Goal: Task Accomplishment & Management: Use online tool/utility

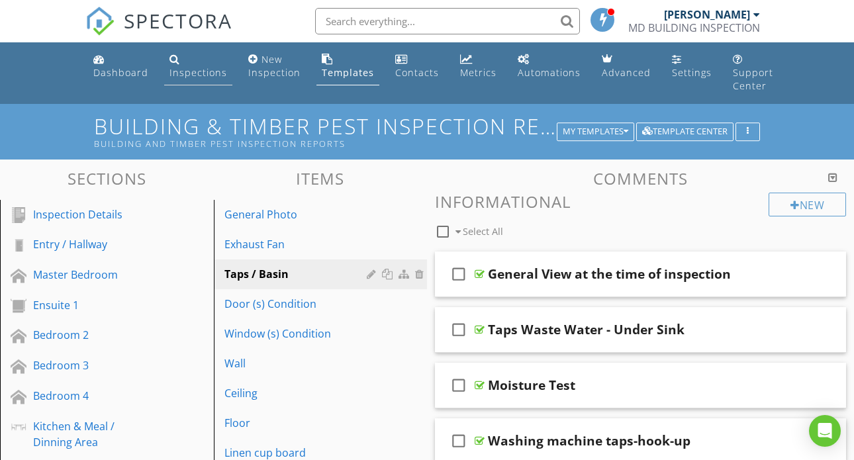
click at [169, 68] on div "Inspections" at bounding box center [198, 72] width 58 height 13
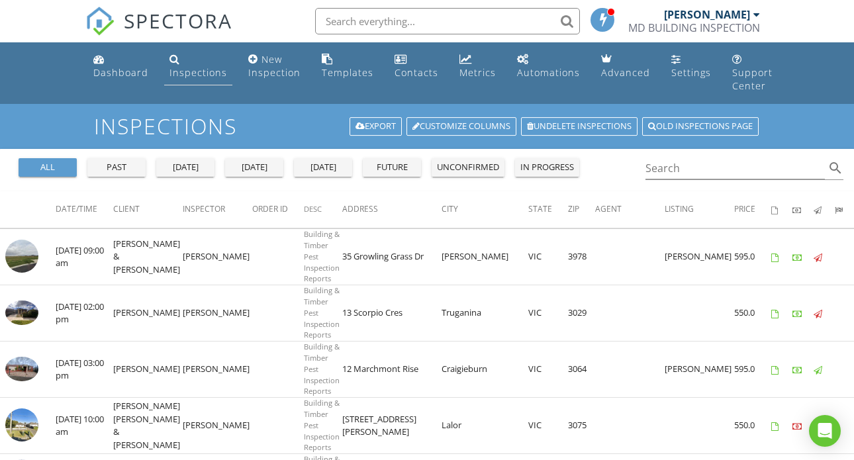
click at [200, 73] on div "Inspections" at bounding box center [198, 72] width 58 height 13
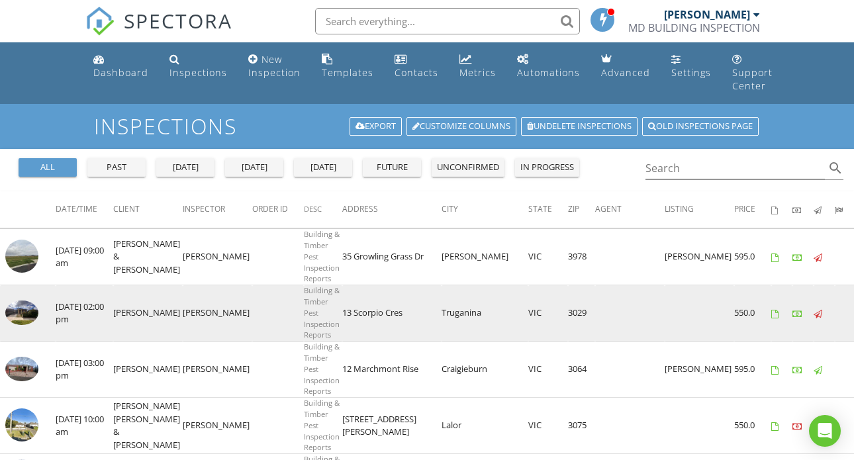
click at [28, 302] on img at bounding box center [21, 312] width 33 height 25
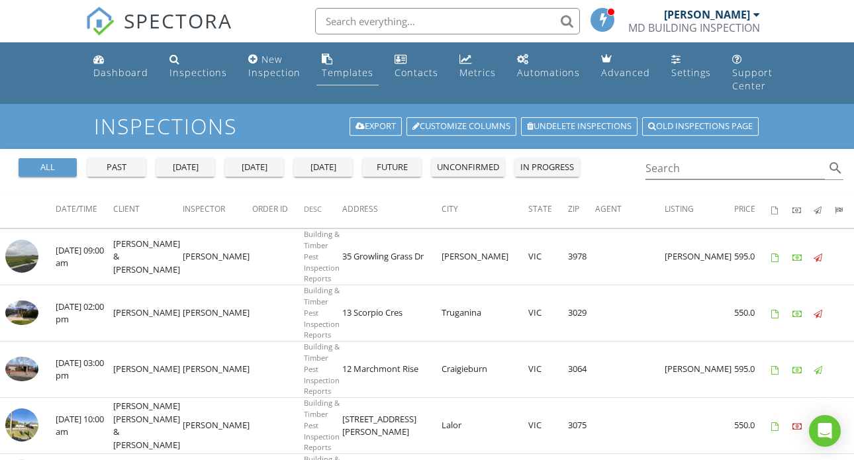
click at [337, 69] on div "Templates" at bounding box center [348, 72] width 52 height 13
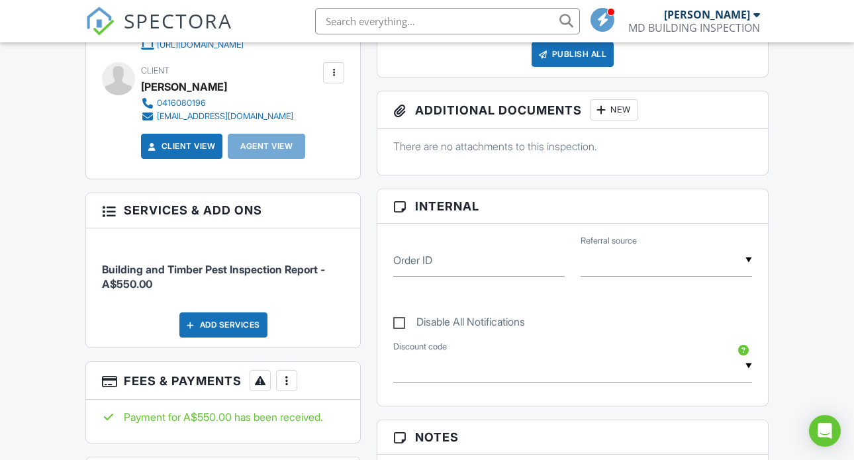
scroll to position [536, 0]
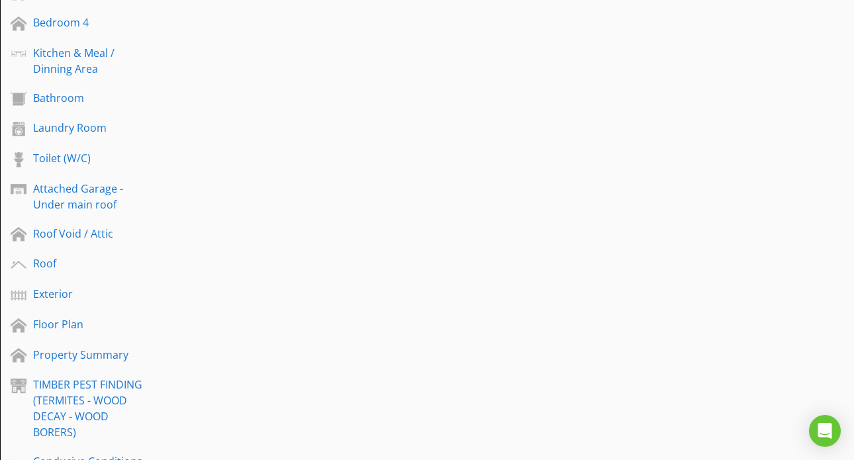
scroll to position [386, 0]
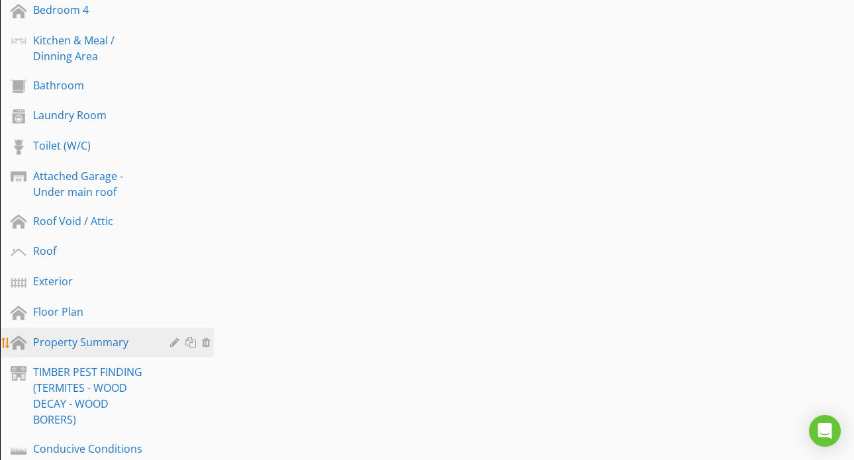
click at [68, 336] on div "Property Summary" at bounding box center [92, 342] width 118 height 16
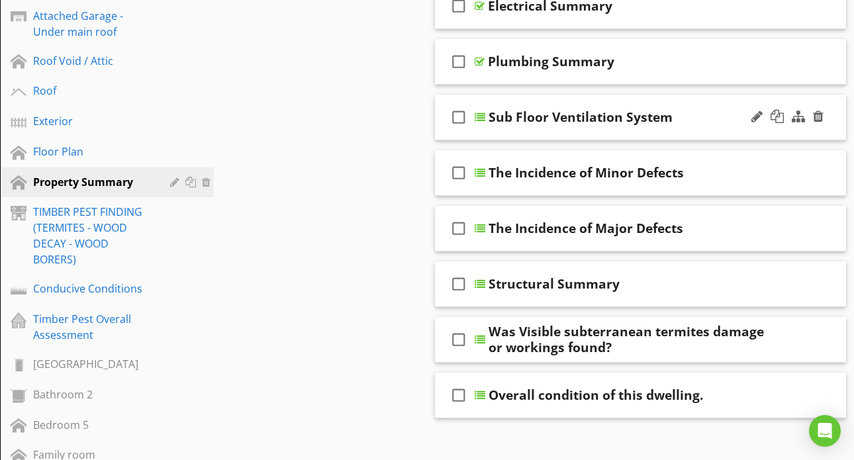
scroll to position [572, 0]
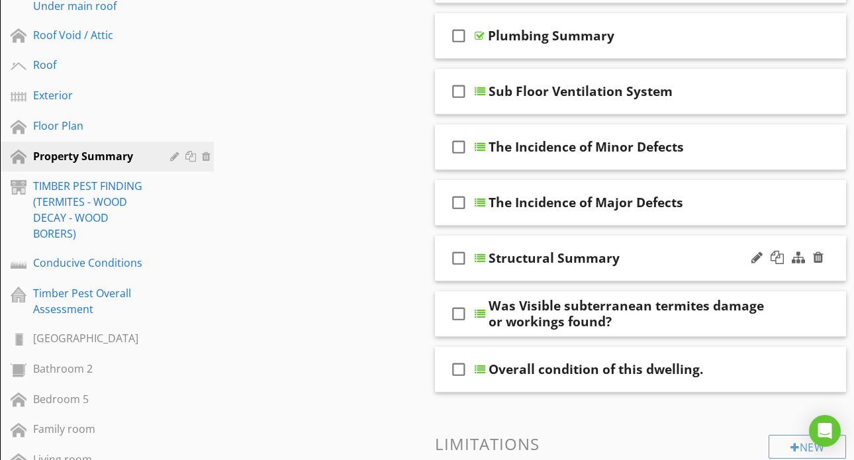
click at [481, 258] on div at bounding box center [480, 258] width 11 height 11
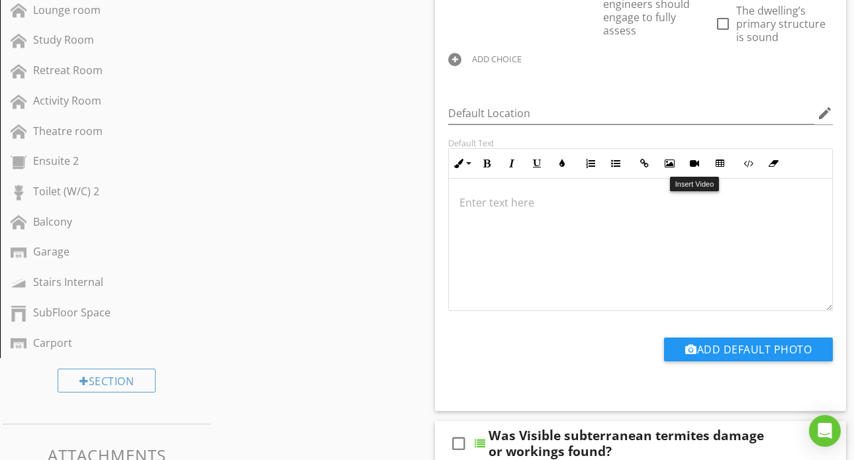
scroll to position [1, 0]
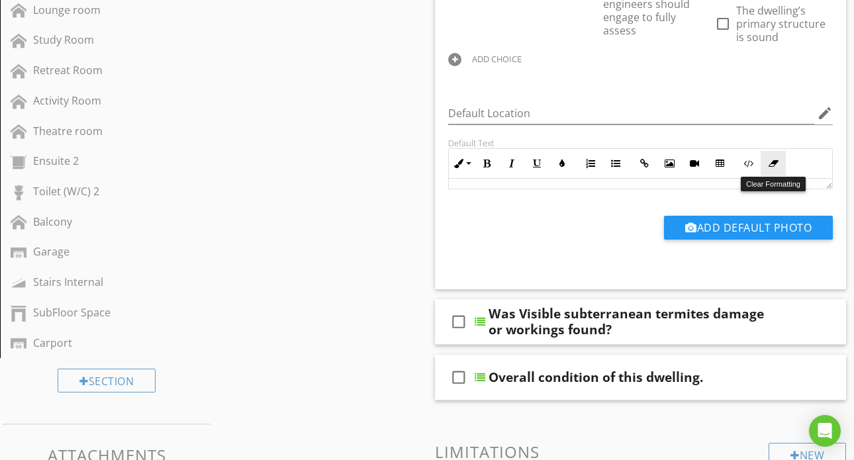
drag, startPoint x: 831, startPoint y: 310, endPoint x: 772, endPoint y: 162, distance: 159.2
click at [772, 162] on div "Inline Style XLarge Large Normal Small Light Small/Light Bold Italic Underline …" at bounding box center [640, 168] width 385 height 41
click at [481, 322] on div at bounding box center [480, 321] width 11 height 11
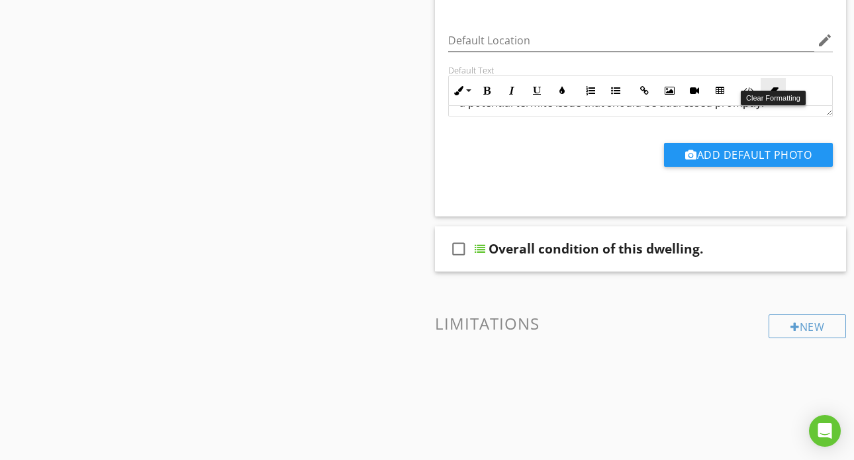
scroll to position [1584, 0]
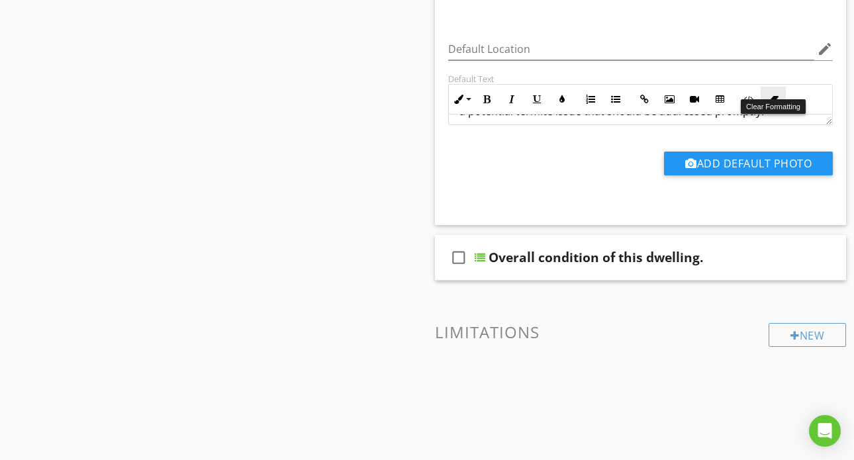
drag, startPoint x: 827, startPoint y: 191, endPoint x: 776, endPoint y: 97, distance: 106.6
click at [776, 97] on div "Inline Style XLarge Large Normal Small Light Small/Light Bold Italic Underline …" at bounding box center [640, 104] width 385 height 41
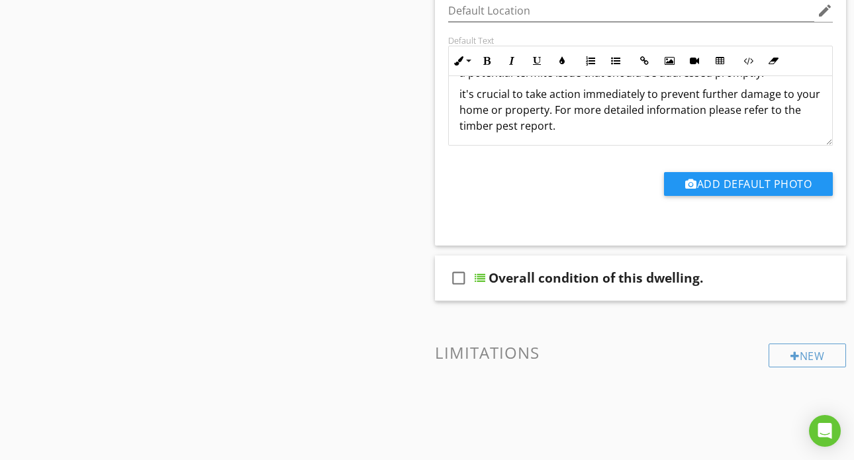
scroll to position [1624, 0]
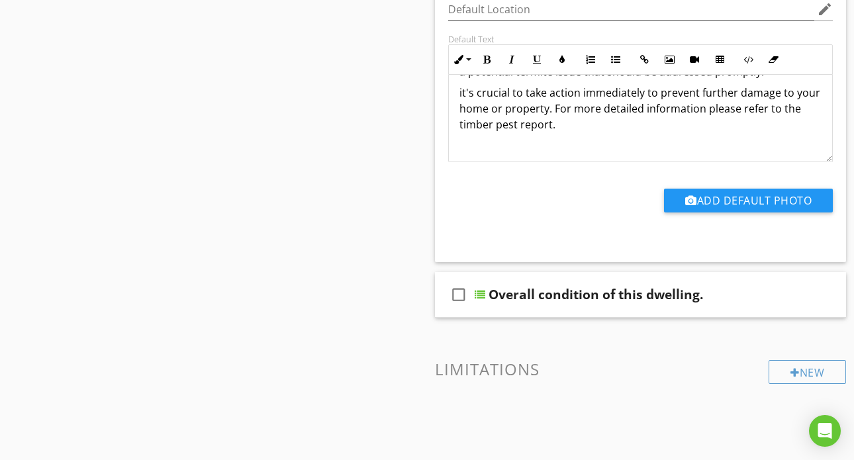
drag, startPoint x: 829, startPoint y: 108, endPoint x: 827, endPoint y: 145, distance: 37.1
click at [827, 145] on div "NOTES: Finding visible termite activity on the ground indicates a high risk of …" at bounding box center [640, 118] width 385 height 87
click at [479, 275] on div "check_box_outline_blank Overall condition of this dwelling." at bounding box center [640, 295] width 411 height 46
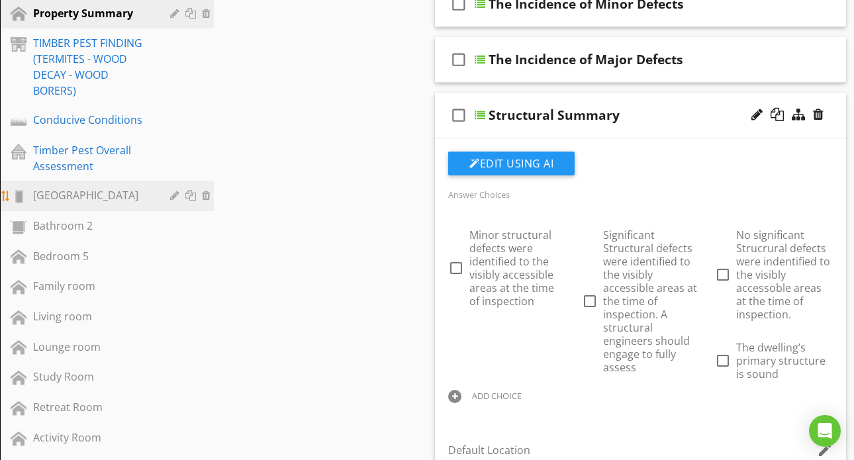
scroll to position [713, 0]
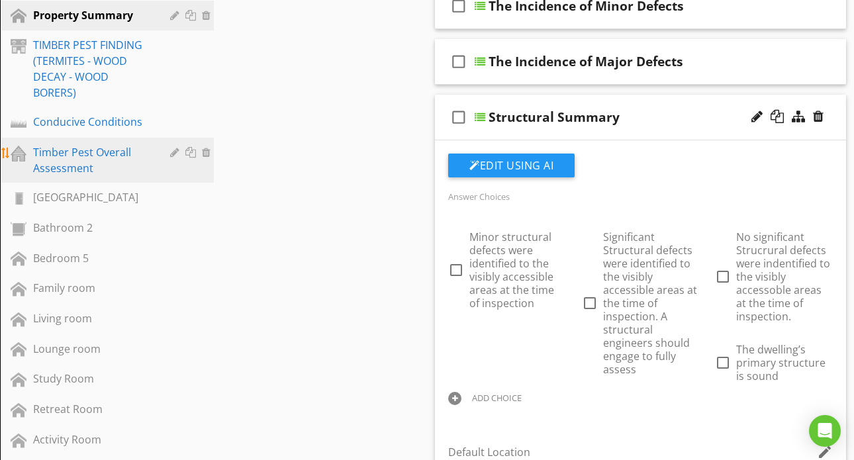
click at [87, 161] on div "Timber Pest Overall Assessment" at bounding box center [92, 160] width 118 height 32
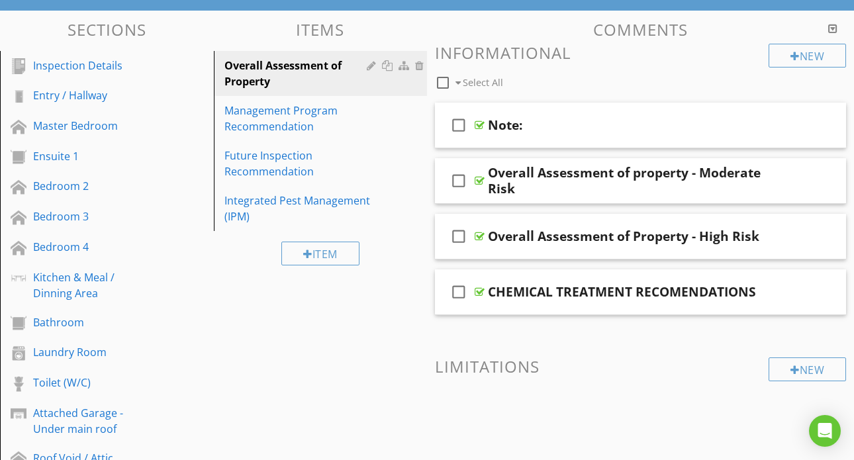
scroll to position [134, 0]
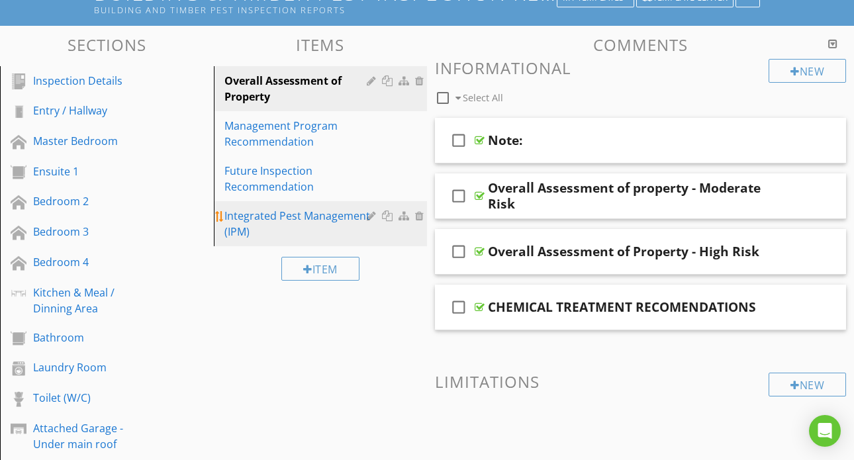
click at [291, 221] on div "Integrated Pest Management (IPM)" at bounding box center [297, 224] width 147 height 32
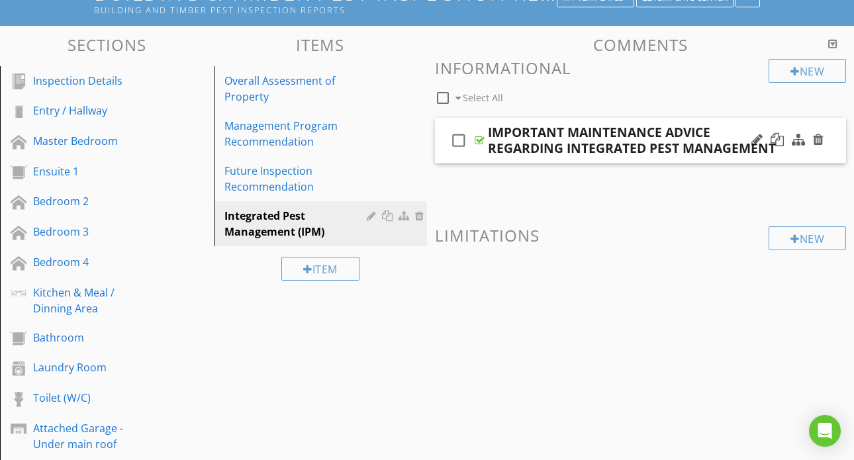
click at [461, 141] on icon "check_box_outline_blank" at bounding box center [458, 140] width 21 height 32
checkbox input "true"
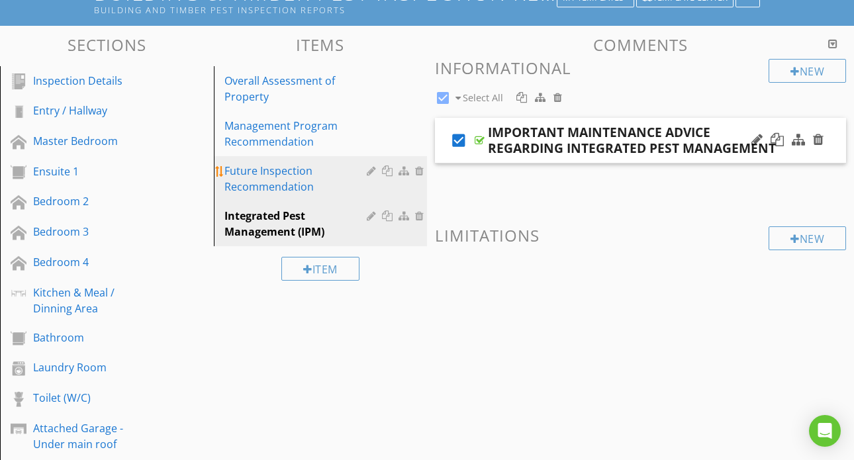
click at [289, 186] on div "Future Inspection Recommendation" at bounding box center [297, 179] width 147 height 32
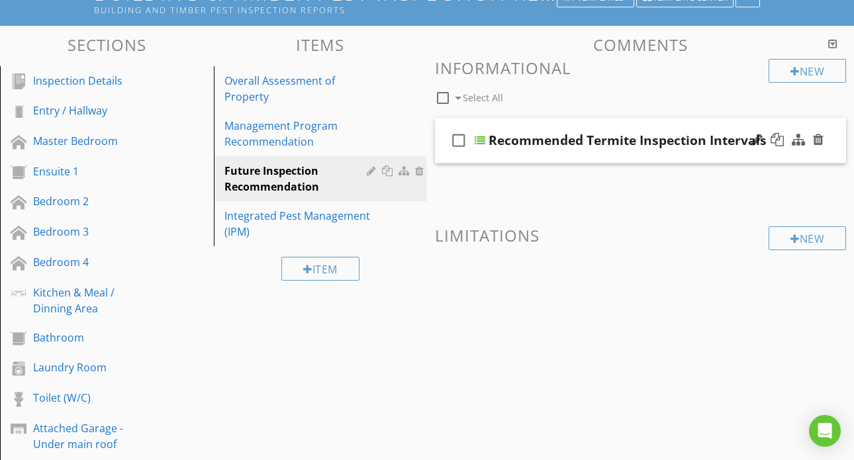
click at [488, 140] on div "Recommended Termite Inspection Intervals" at bounding box center [627, 140] width 278 height 16
click at [482, 139] on div at bounding box center [480, 140] width 11 height 11
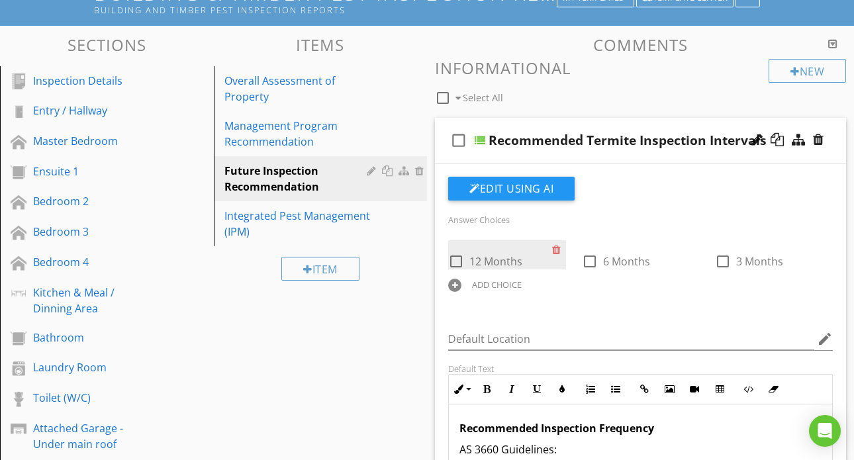
click at [459, 261] on div at bounding box center [456, 261] width 23 height 23
checkbox input "true"
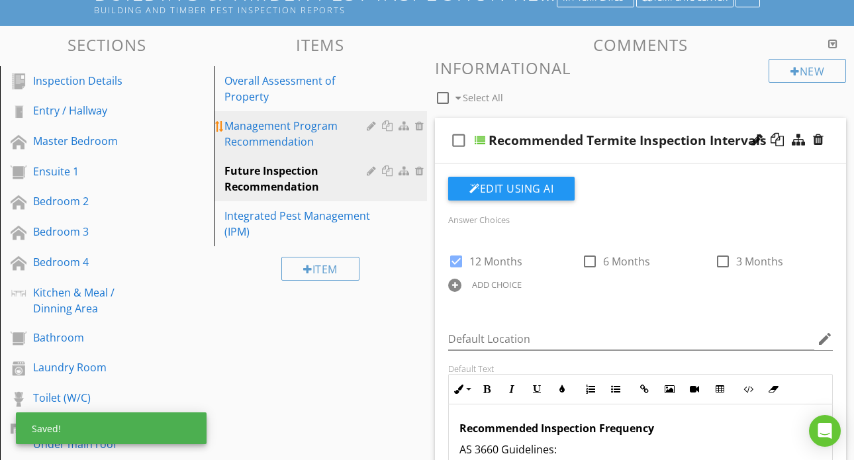
click at [295, 137] on div "Management Program Recommendation" at bounding box center [297, 134] width 147 height 32
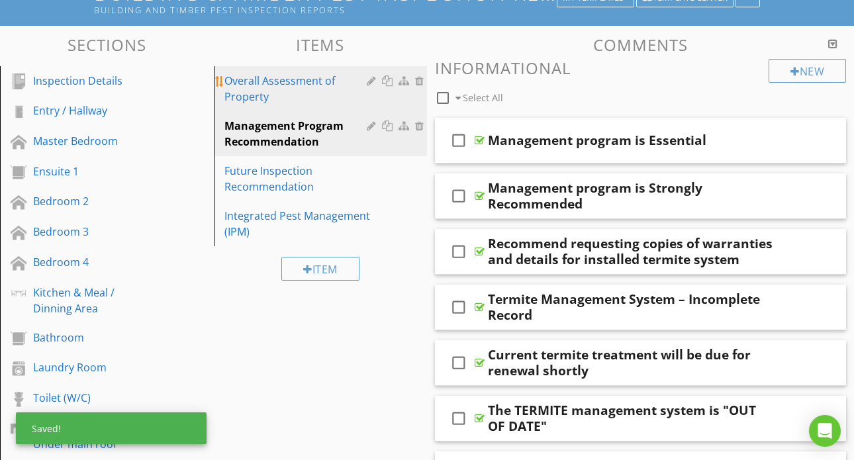
click at [300, 94] on div "Overall Assessment of Property" at bounding box center [297, 89] width 147 height 32
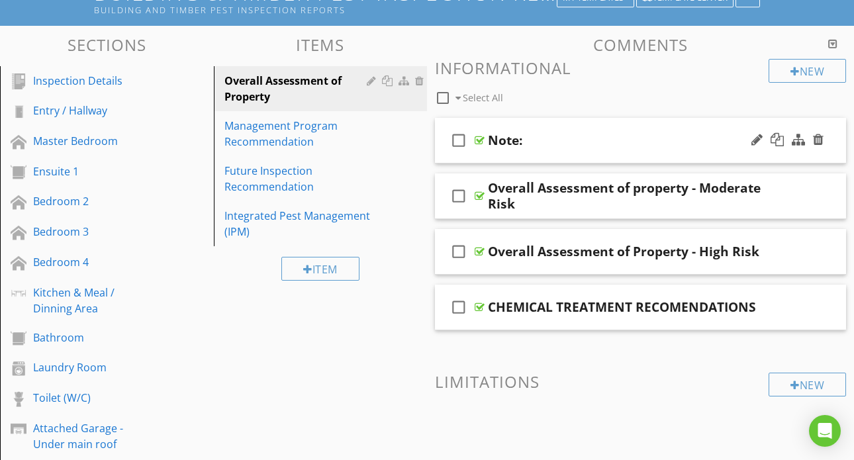
click at [463, 141] on icon "check_box_outline_blank" at bounding box center [458, 140] width 21 height 32
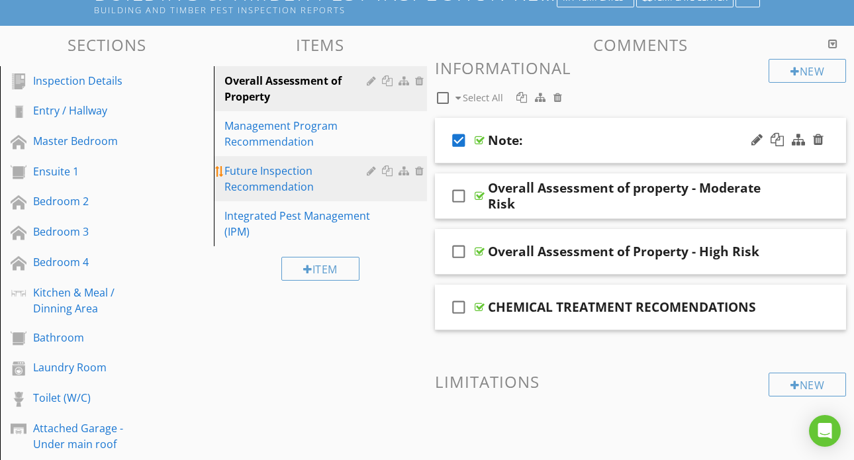
click at [283, 173] on div "Future Inspection Recommendation" at bounding box center [297, 179] width 147 height 32
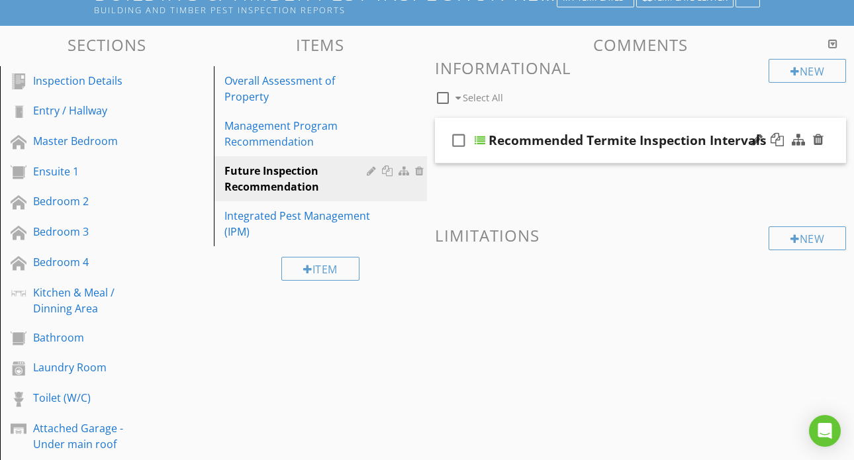
click at [459, 145] on icon "check_box_outline_blank" at bounding box center [458, 140] width 21 height 32
checkbox input "true"
click at [484, 138] on div at bounding box center [480, 140] width 11 height 11
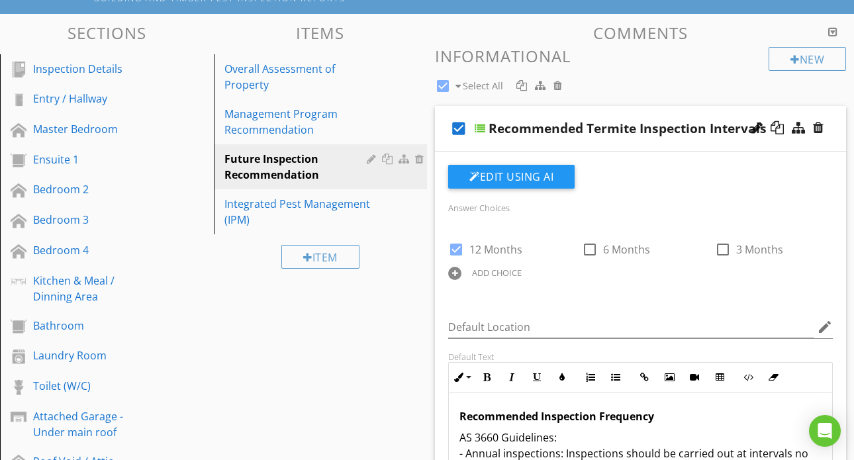
scroll to position [139, 0]
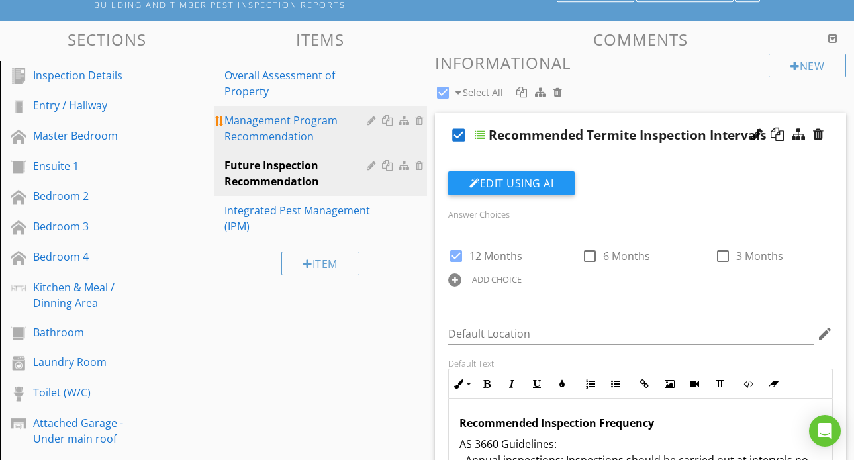
click at [315, 129] on div "Management Program Recommendation" at bounding box center [297, 129] width 147 height 32
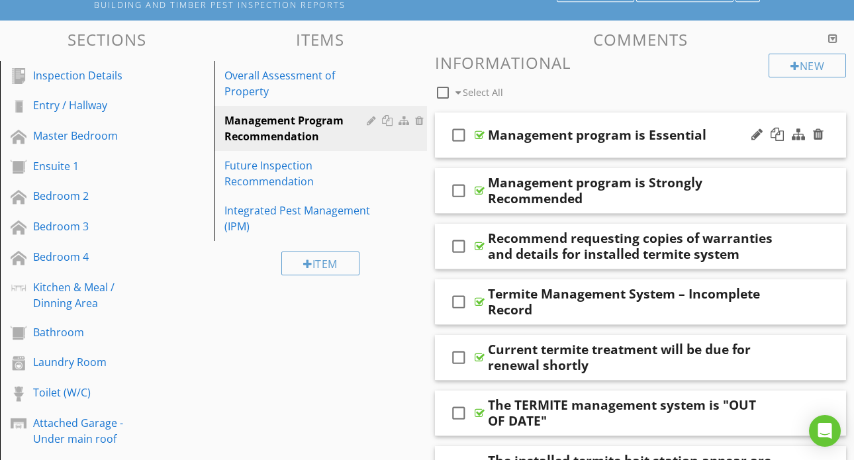
click at [460, 134] on icon "check_box_outline_blank" at bounding box center [458, 135] width 21 height 32
click at [459, 140] on icon "check_box" at bounding box center [458, 135] width 21 height 32
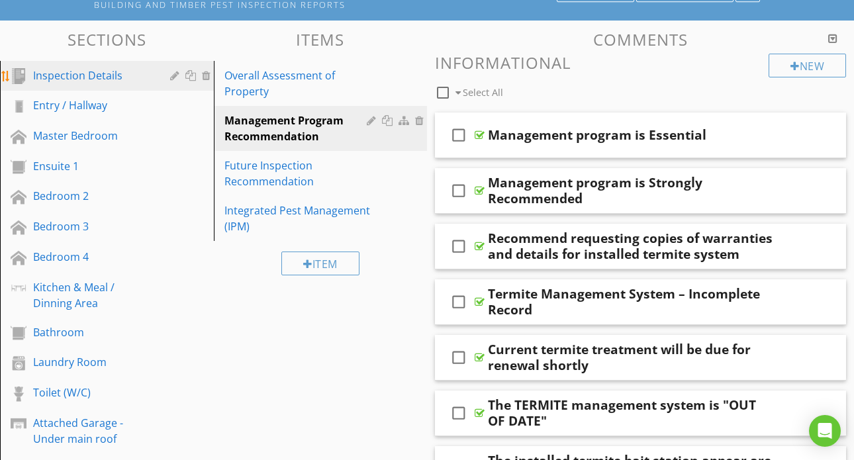
click at [99, 69] on div "Inspection Details" at bounding box center [92, 76] width 118 height 16
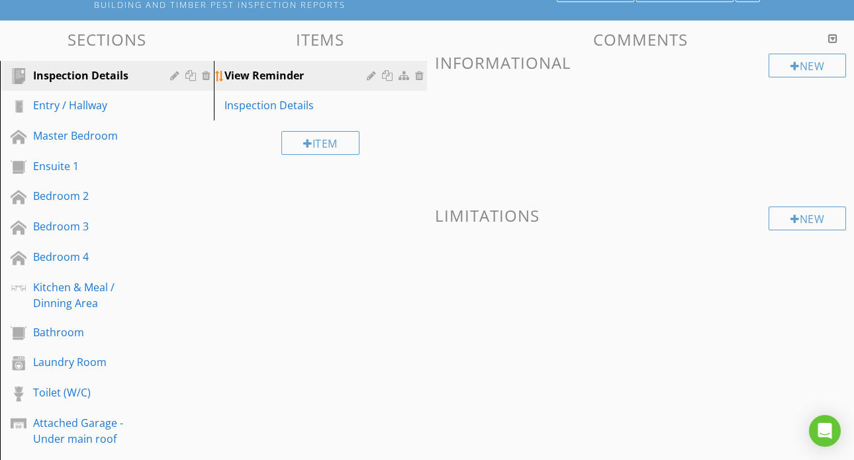
click at [288, 75] on div "View Reminder" at bounding box center [297, 76] width 147 height 16
click at [377, 77] on div at bounding box center [373, 75] width 13 height 11
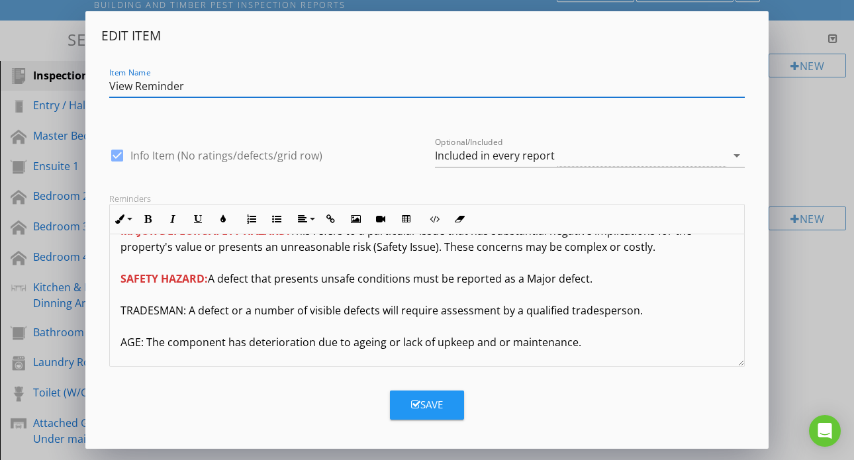
scroll to position [445, 0]
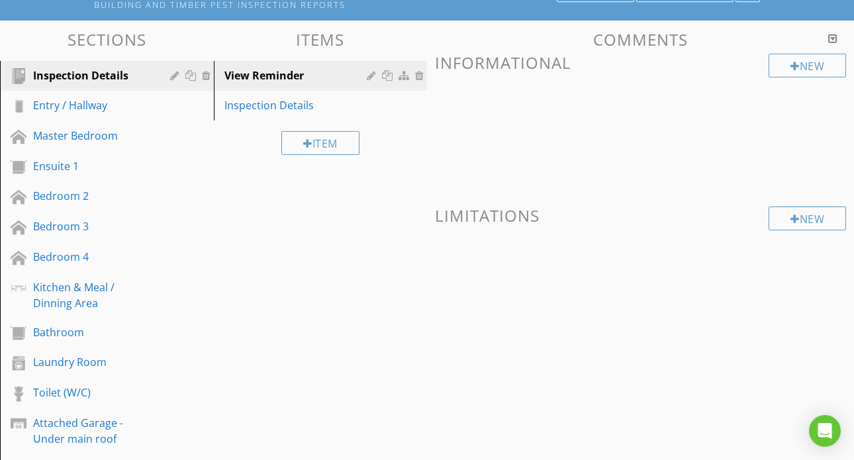
click at [831, 310] on div at bounding box center [427, 230] width 854 height 460
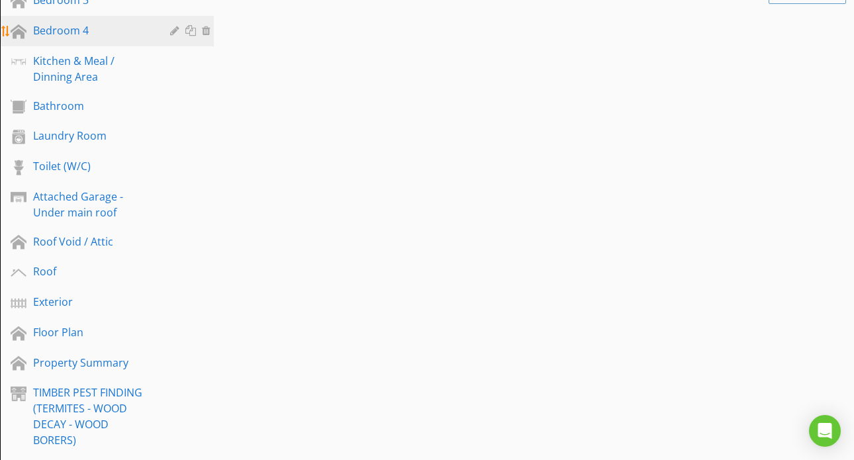
scroll to position [366, 0]
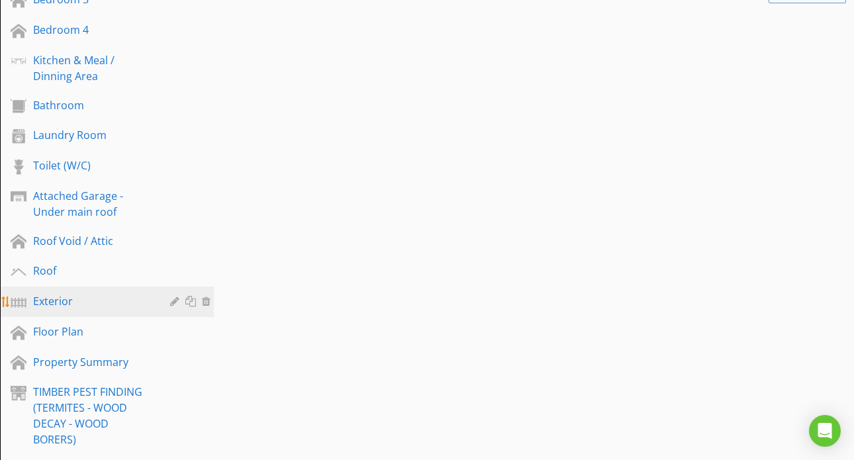
click at [57, 300] on div "Exterior" at bounding box center [92, 301] width 118 height 16
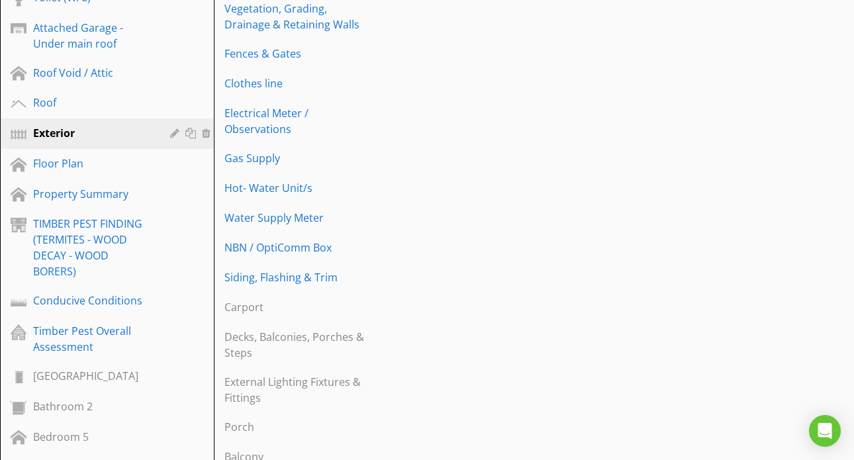
scroll to position [537, 0]
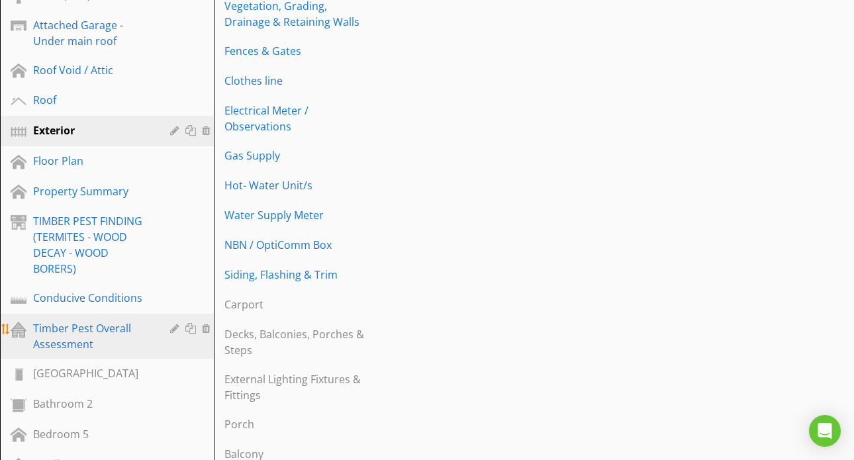
click at [107, 326] on div "Timber Pest Overall Assessment" at bounding box center [92, 336] width 118 height 32
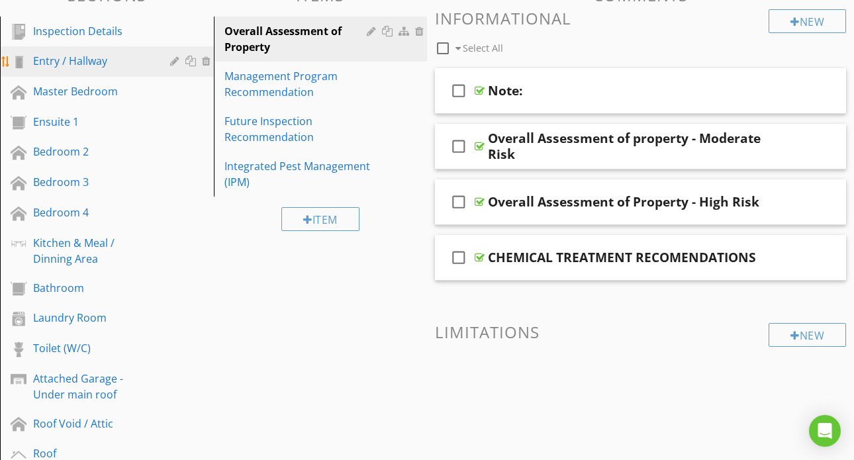
scroll to position [0, 0]
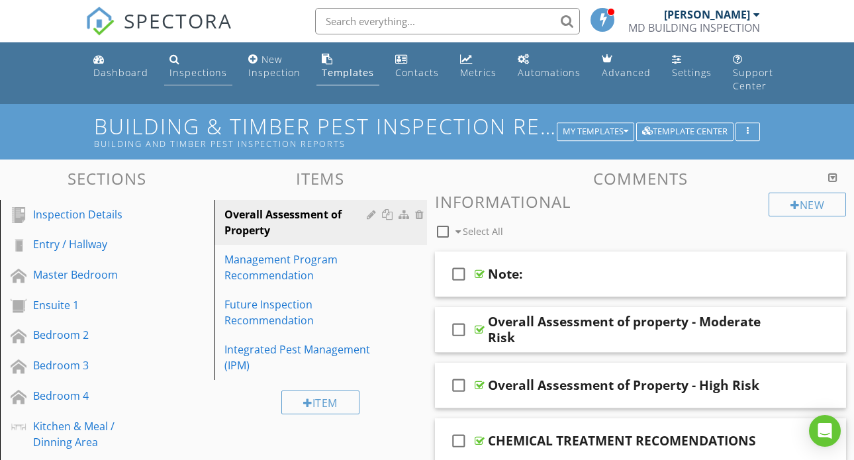
click at [183, 64] on link "Inspections" at bounding box center [198, 67] width 68 height 38
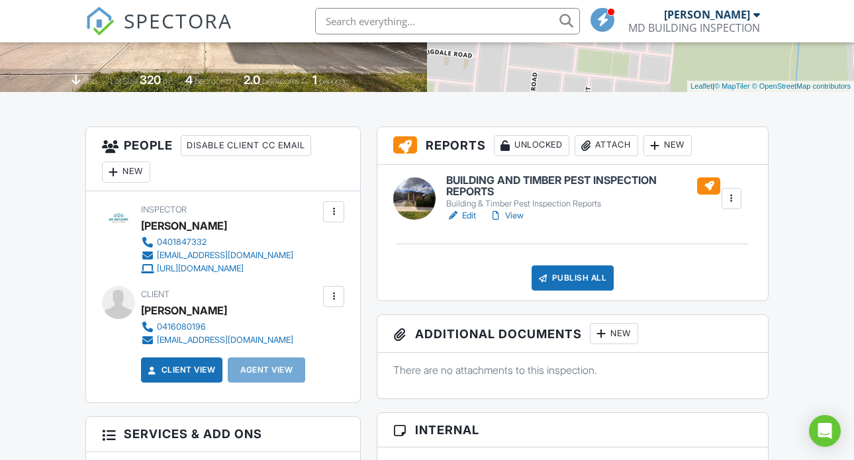
scroll to position [275, 0]
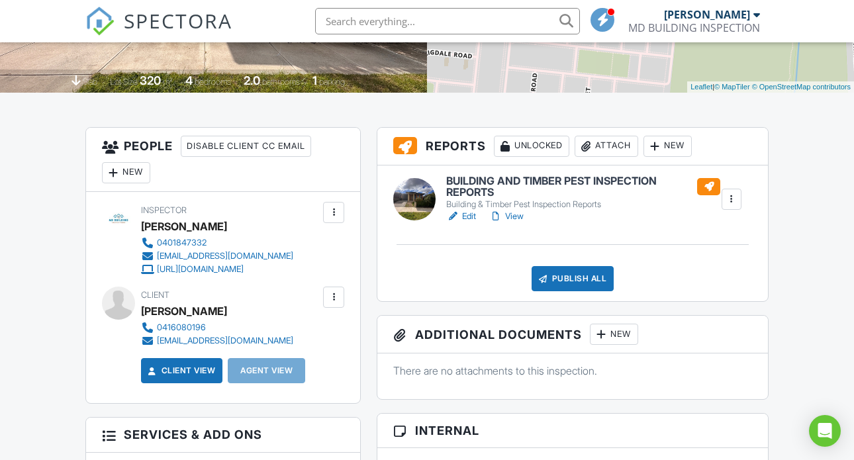
click at [467, 223] on link "Edit" at bounding box center [461, 216] width 30 height 13
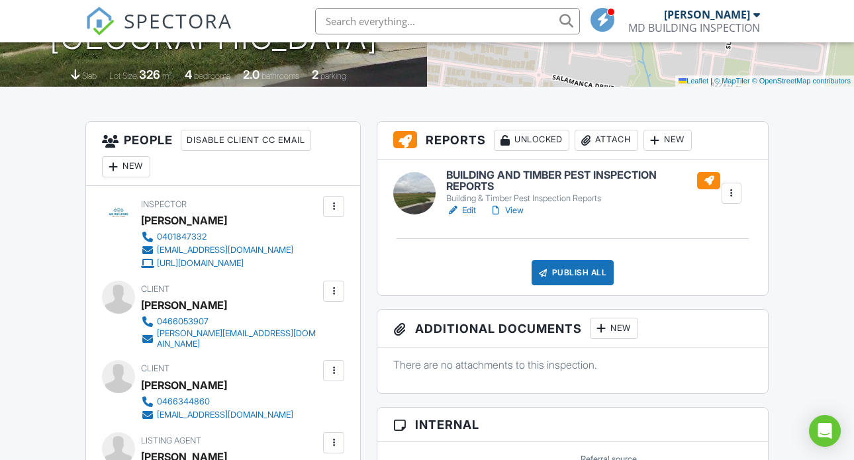
scroll to position [296, 0]
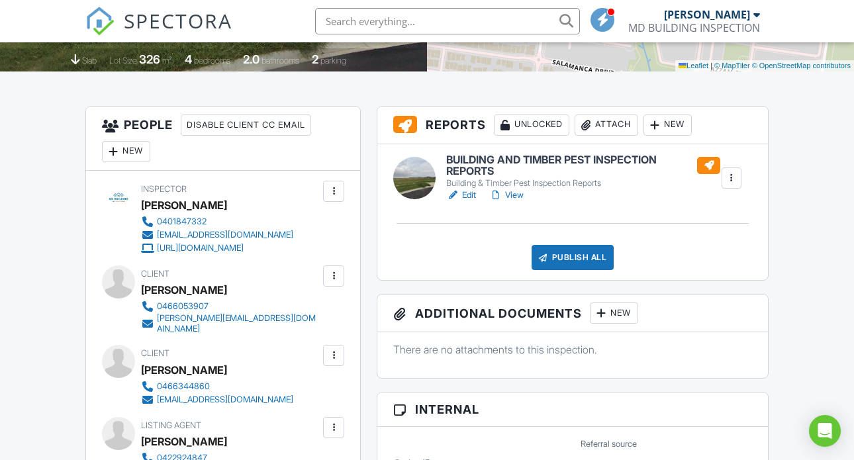
click at [471, 202] on link "Edit" at bounding box center [461, 195] width 30 height 13
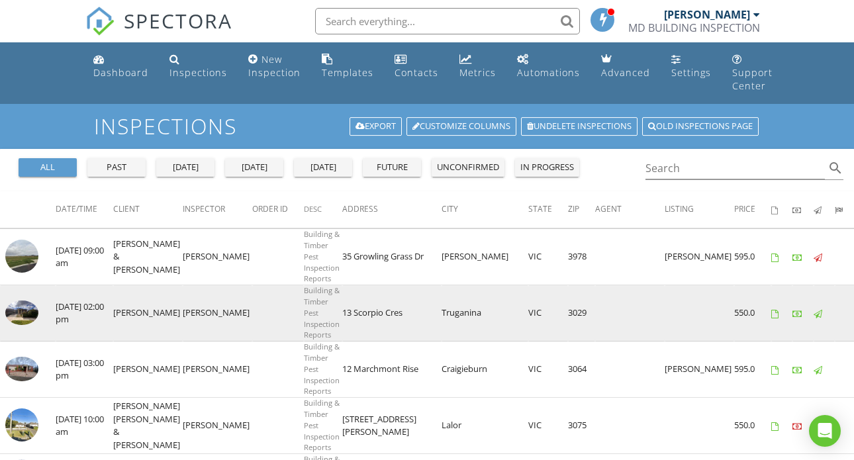
click at [30, 311] on img at bounding box center [21, 312] width 33 height 25
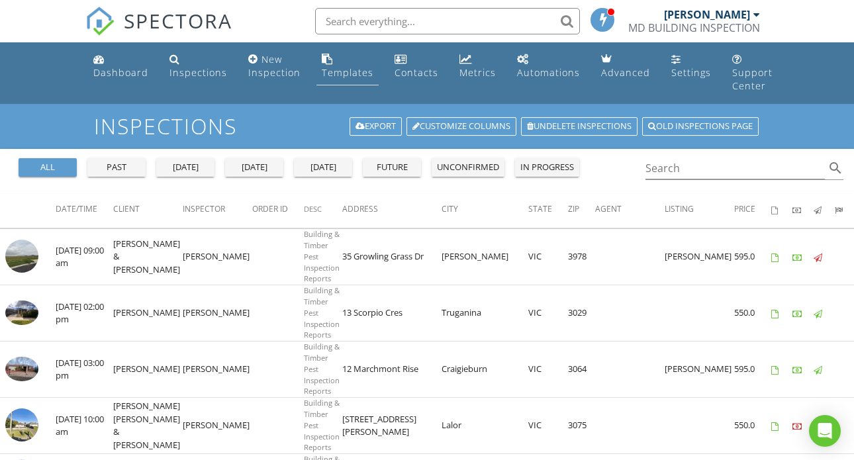
click at [324, 62] on div "Templates" at bounding box center [327, 59] width 11 height 11
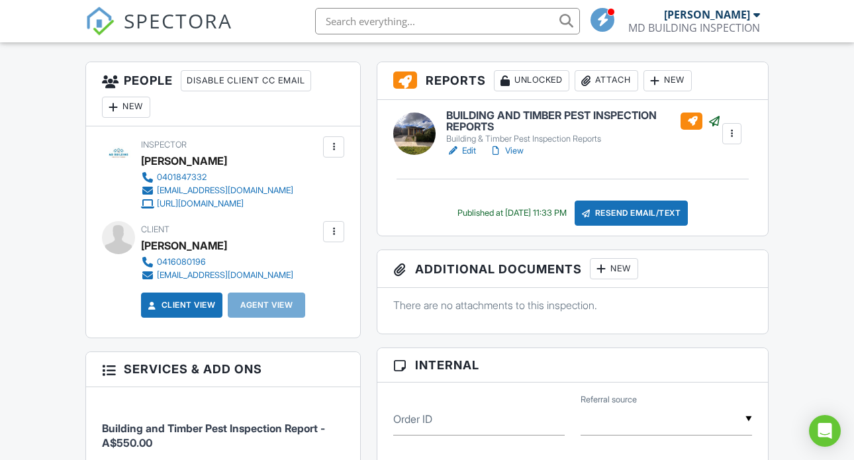
scroll to position [339, 0]
